Goal: Book appointment/travel/reservation

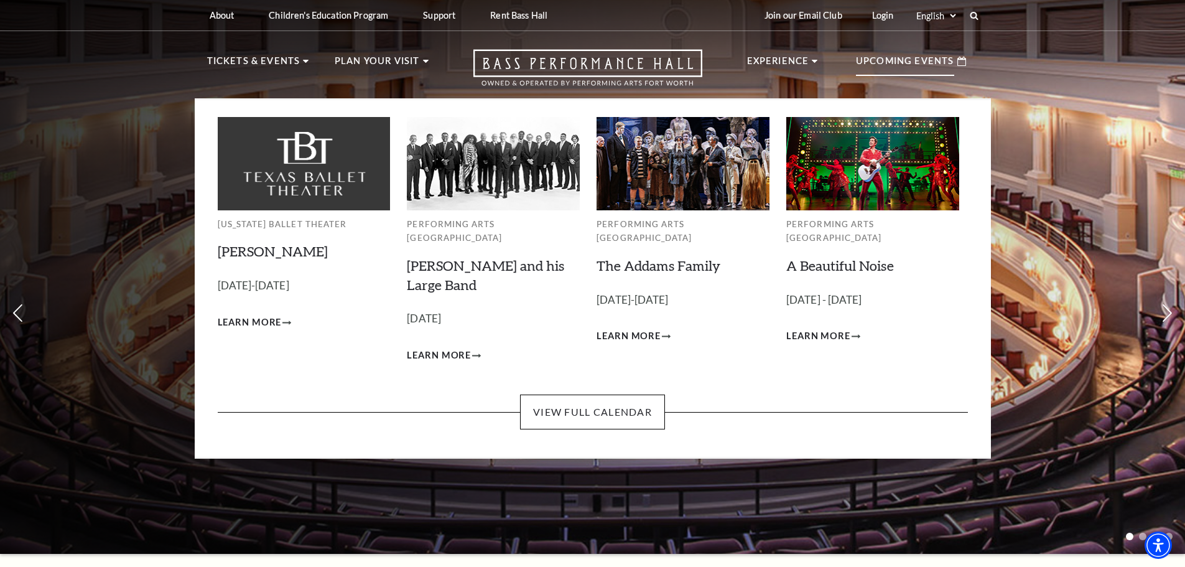
click at [905, 60] on p "Upcoming Events" at bounding box center [905, 65] width 98 height 22
click at [605, 403] on link "View Full Calendar" at bounding box center [592, 411] width 145 height 35
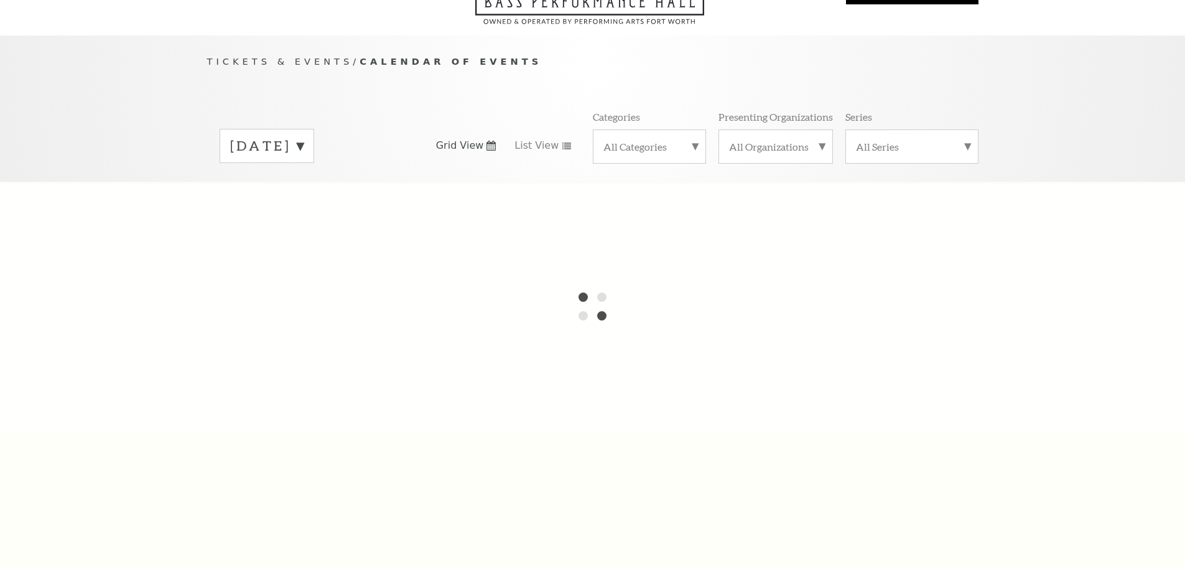
scroll to position [110, 0]
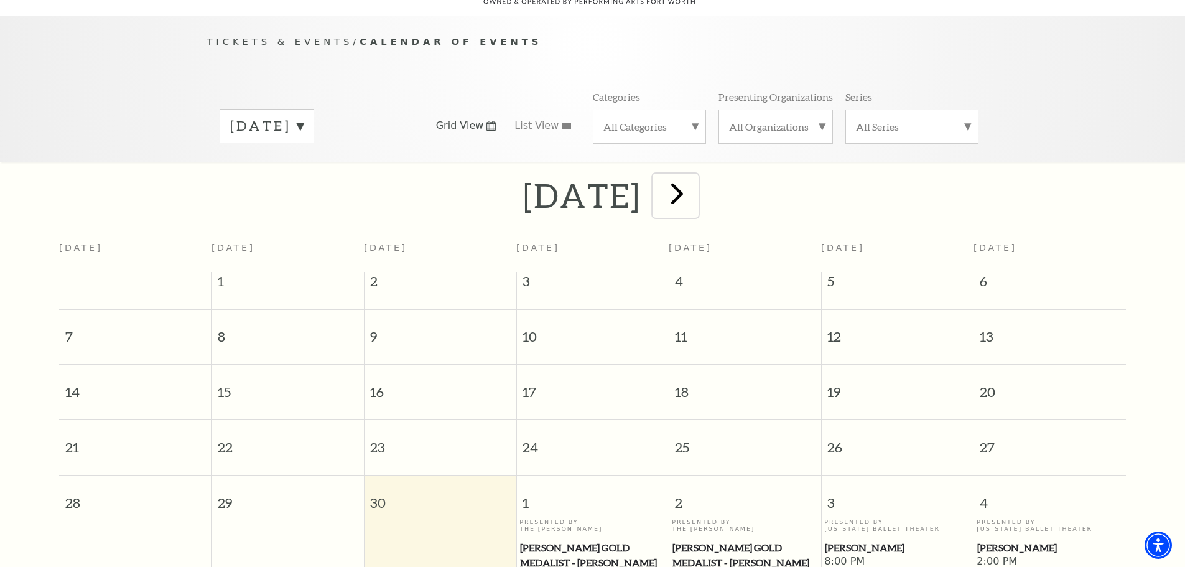
click at [695, 177] on span "next" at bounding box center [676, 192] width 35 height 35
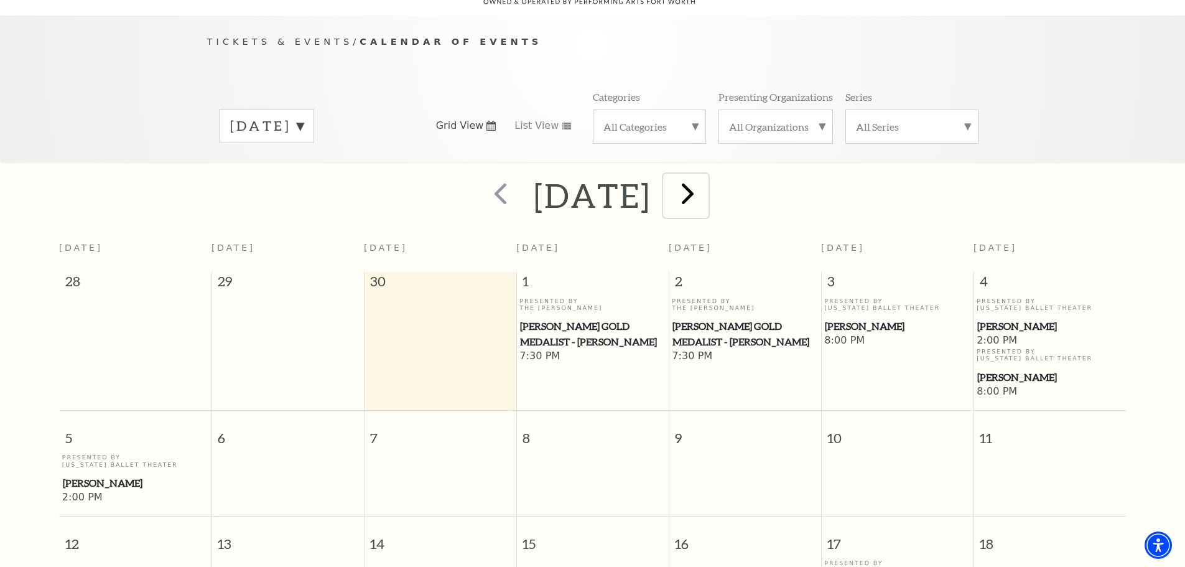
click at [706, 177] on span "next" at bounding box center [687, 192] width 35 height 35
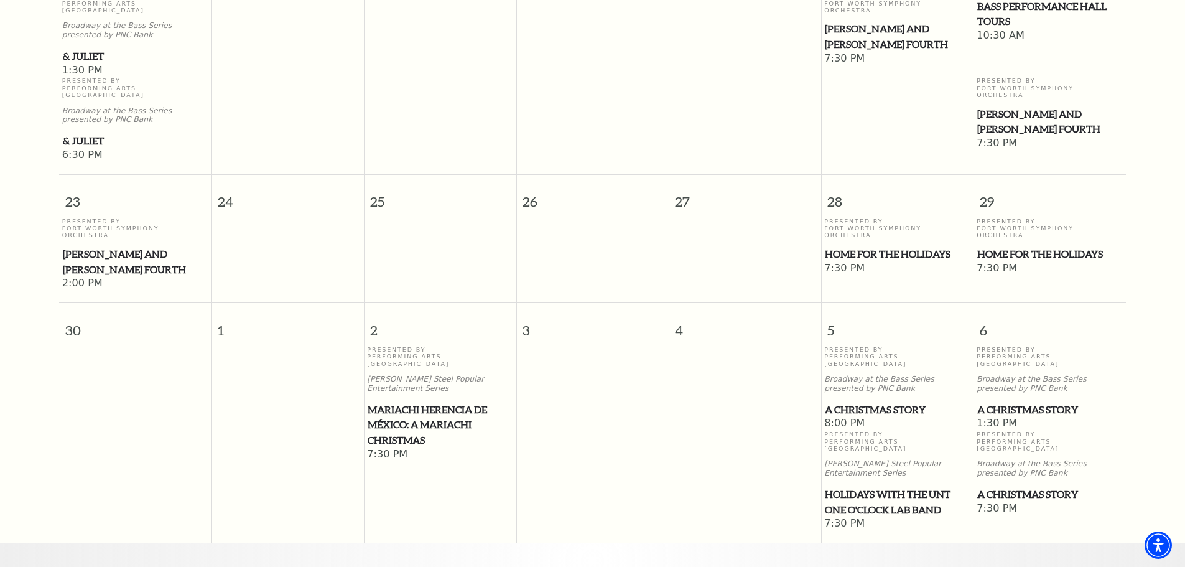
scroll to position [1106, 0]
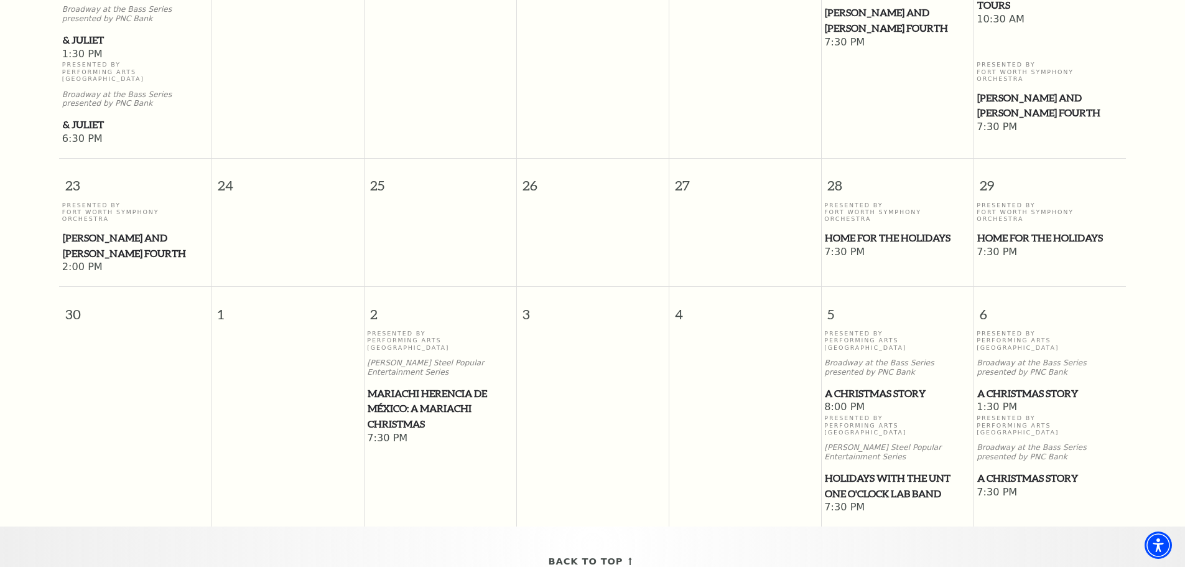
click at [855, 230] on span "Home for the Holidays" at bounding box center [897, 238] width 145 height 16
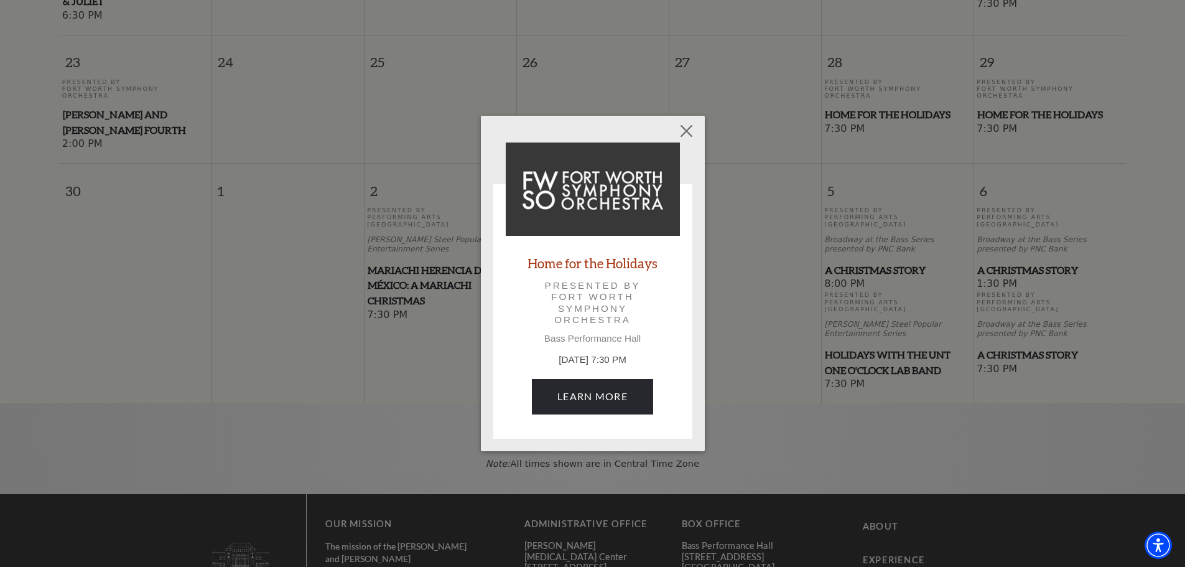
scroll to position [1292, 0]
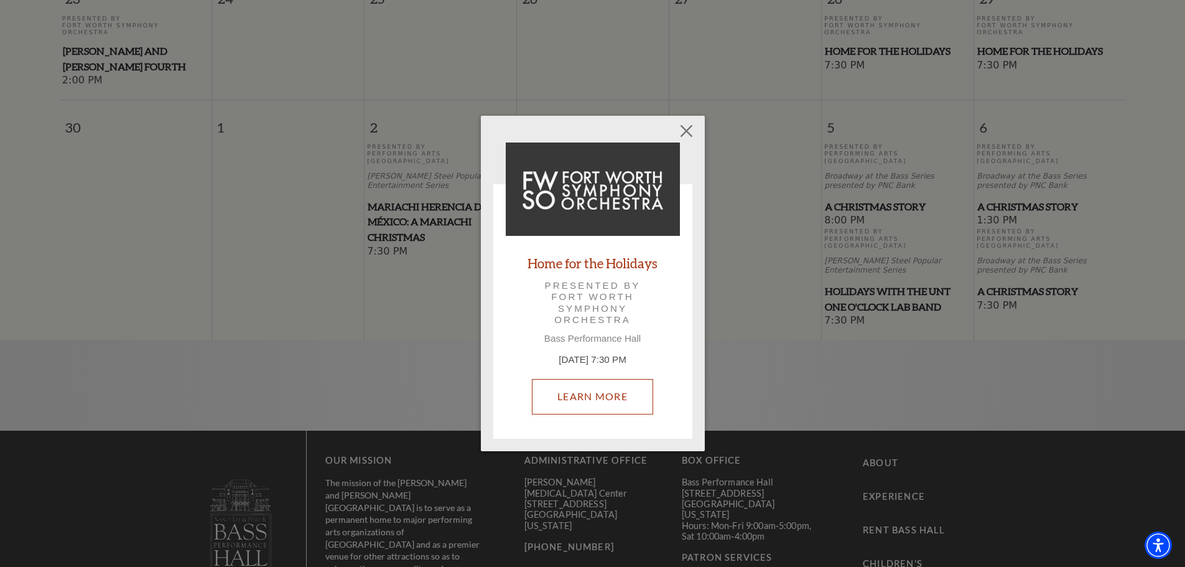
click at [610, 394] on link "Learn More" at bounding box center [592, 396] width 121 height 35
